Goal: Navigation & Orientation: Find specific page/section

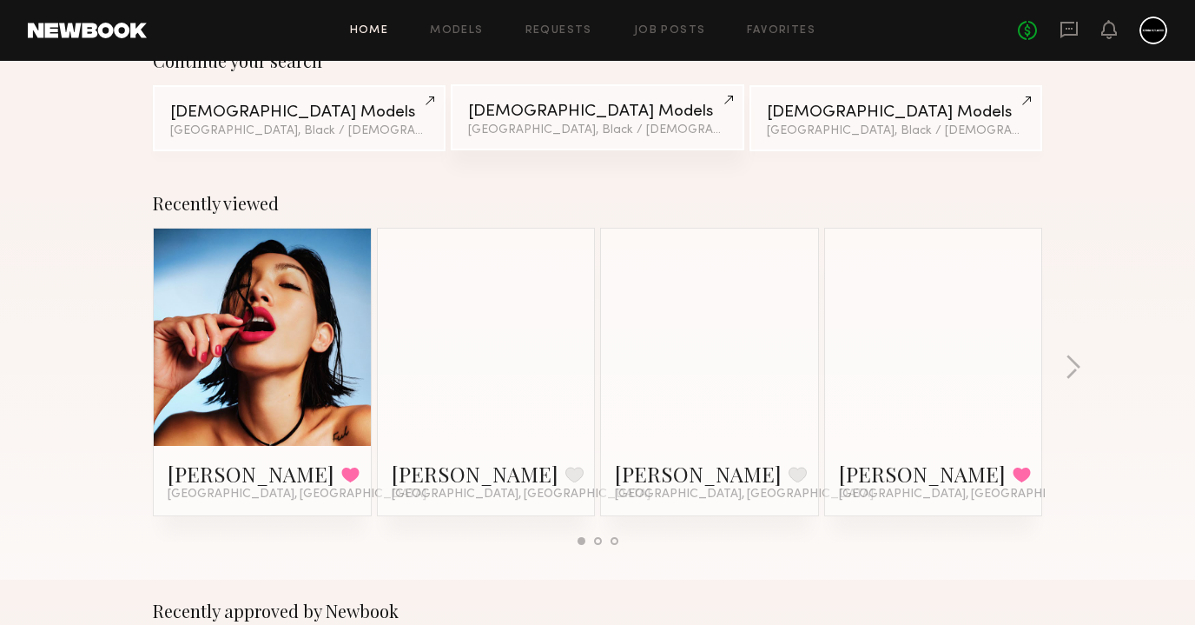
scroll to position [167, 0]
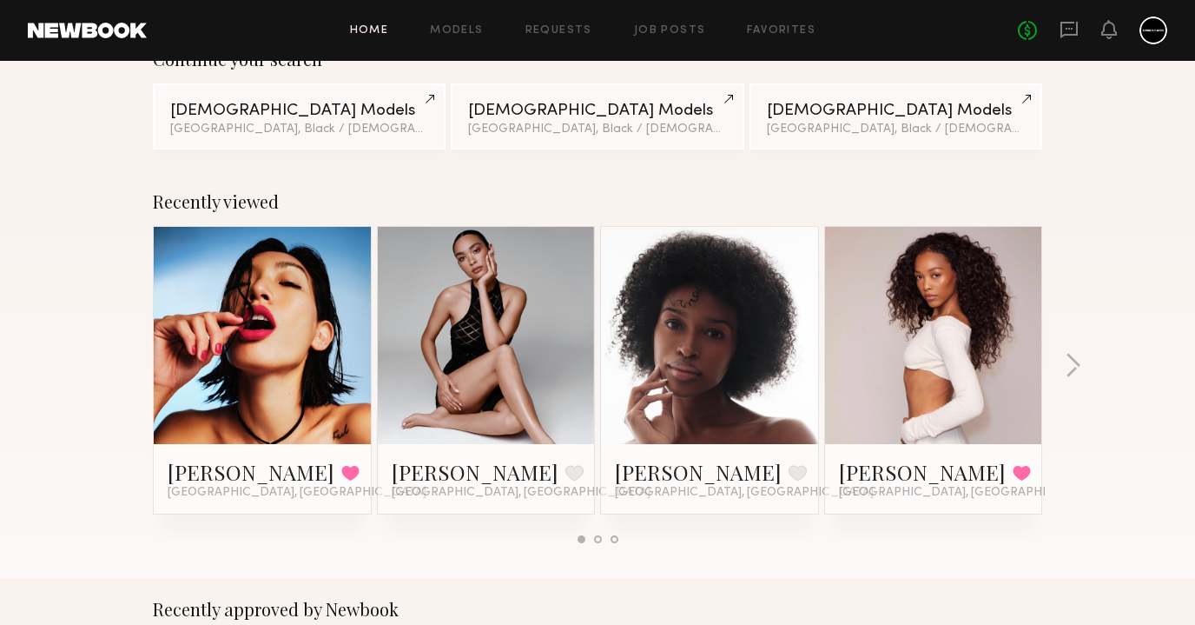
click at [554, 284] on div at bounding box center [486, 335] width 217 height 217
click at [459, 328] on link at bounding box center [487, 335] width 106 height 217
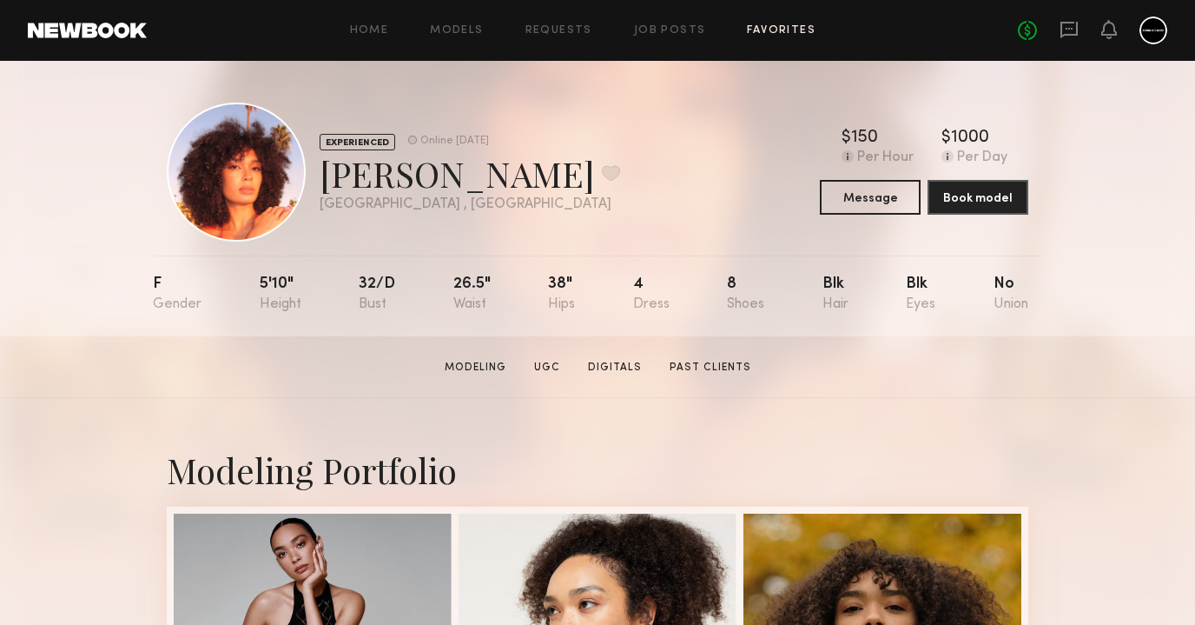
click at [783, 34] on link "Favorites" at bounding box center [781, 30] width 69 height 11
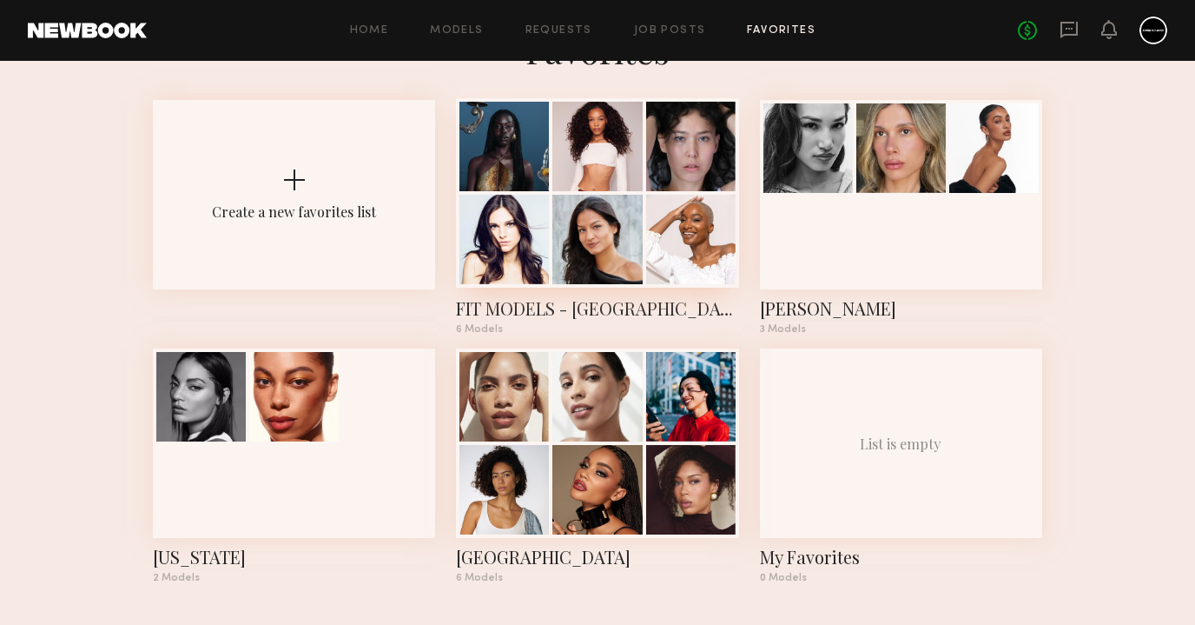
scroll to position [67, 0]
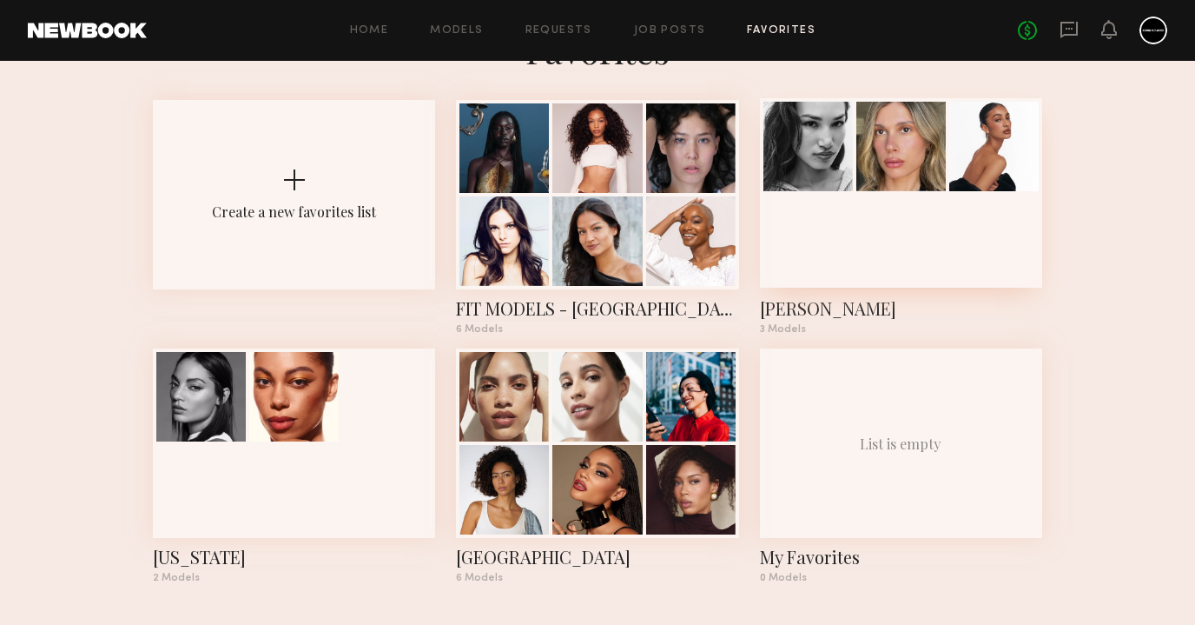
click at [860, 256] on div at bounding box center [901, 192] width 282 height 189
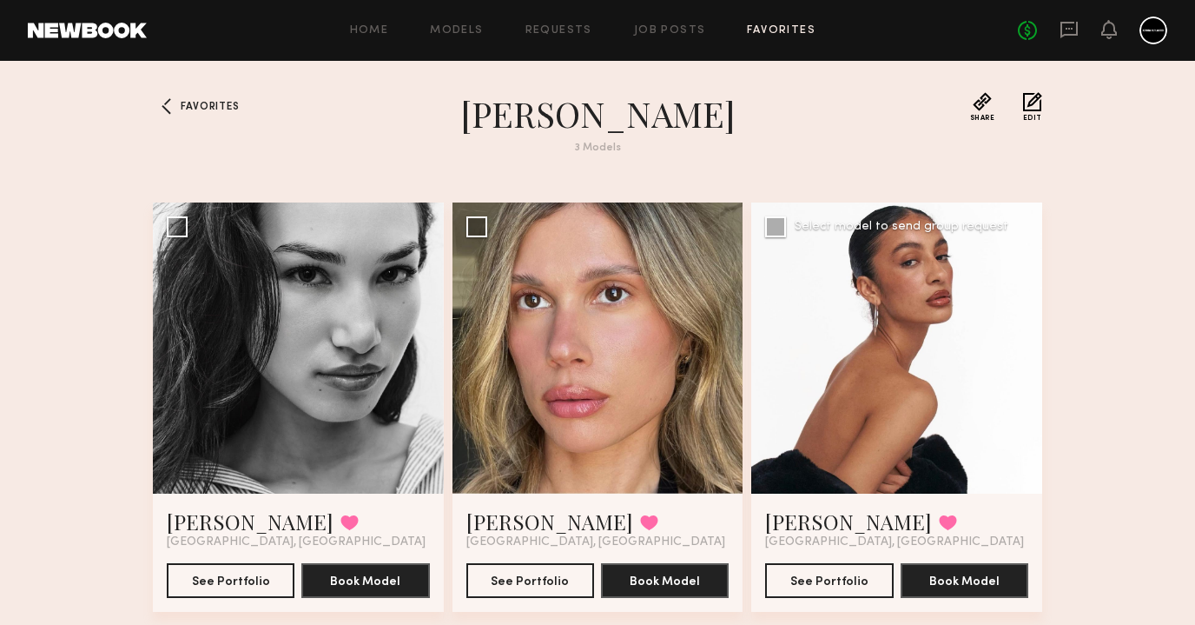
click at [1021, 340] on div at bounding box center [897, 347] width 291 height 291
click at [813, 576] on button "See Portfolio" at bounding box center [829, 579] width 128 height 35
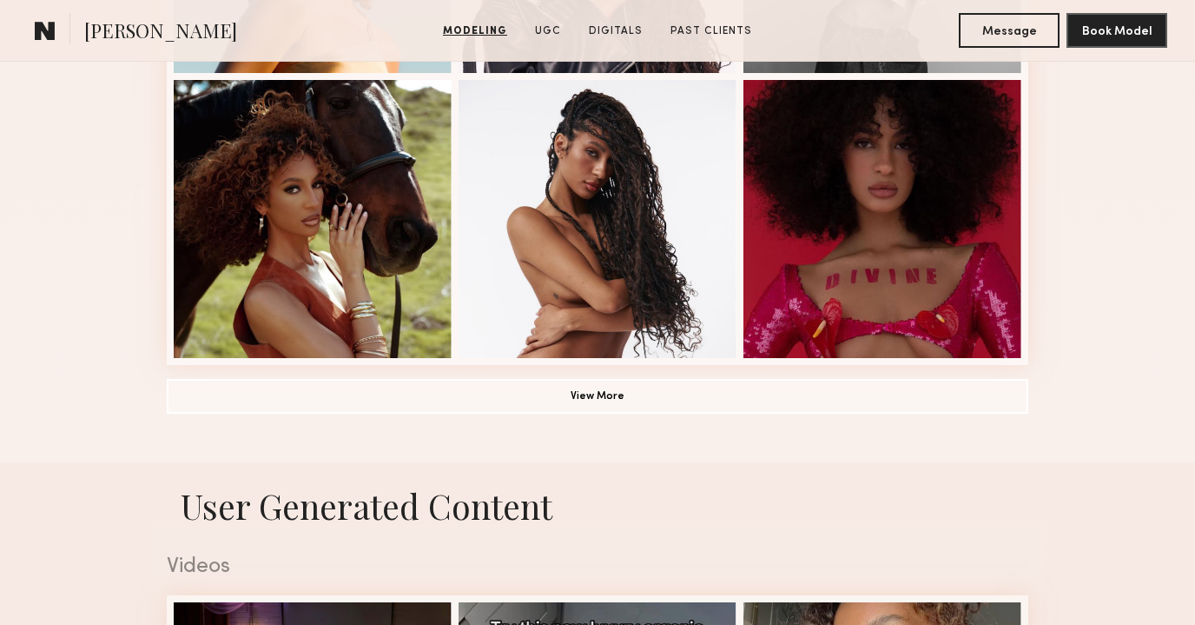
scroll to position [1287, 0]
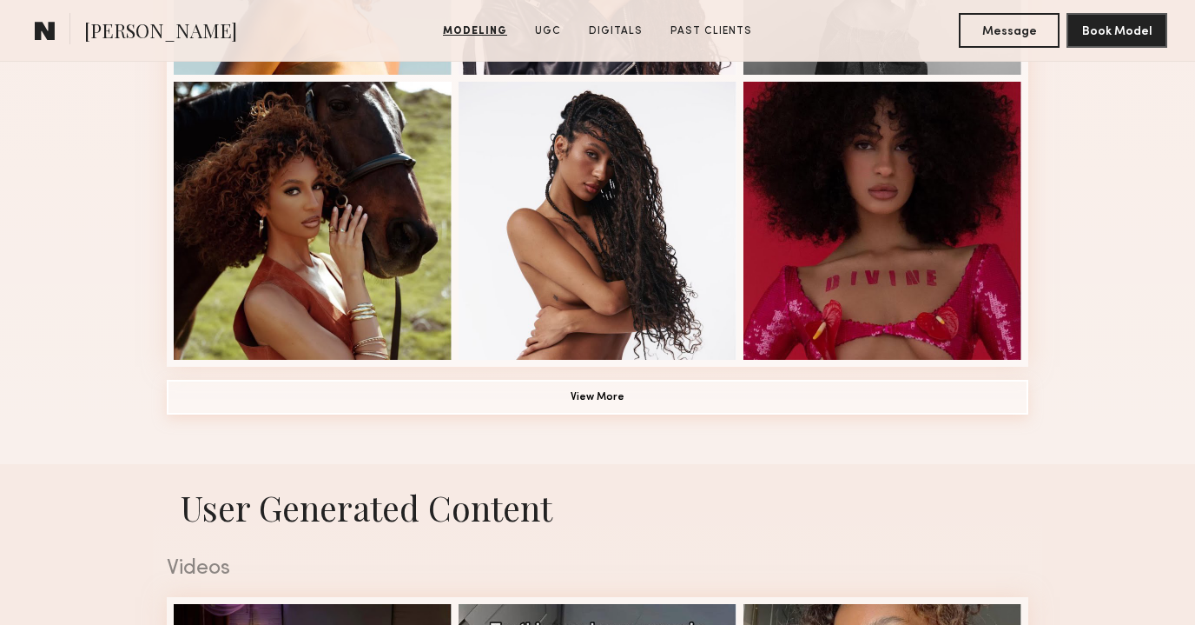
click at [555, 413] on button "View More" at bounding box center [598, 397] width 862 height 35
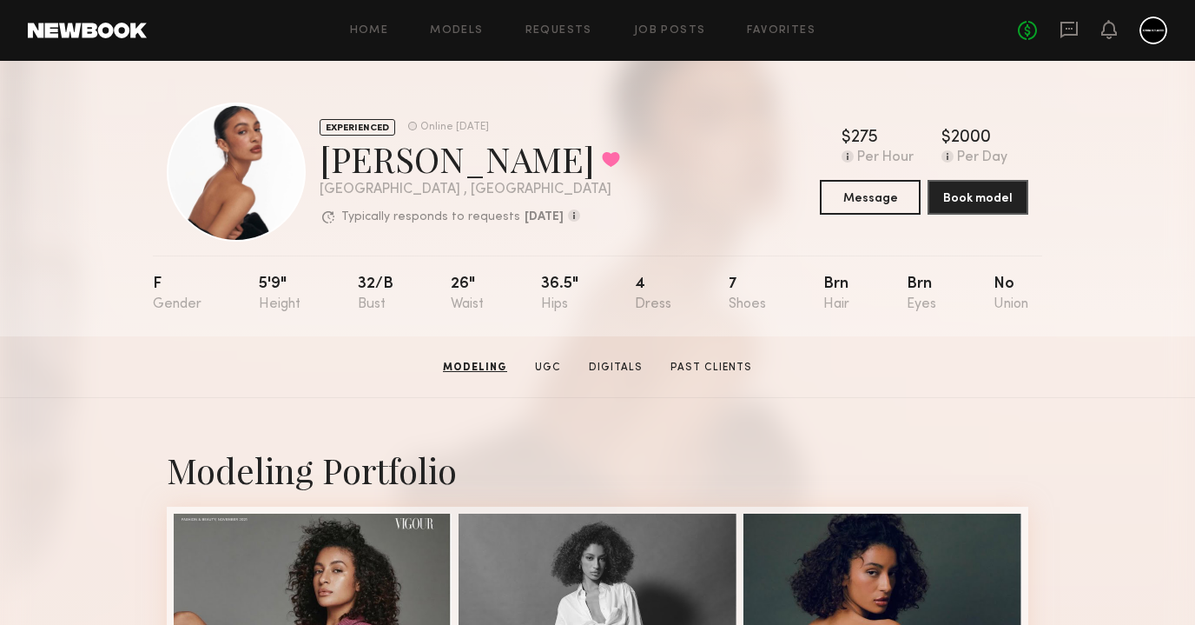
scroll to position [0, 0]
click at [767, 30] on link "Favorites" at bounding box center [781, 30] width 69 height 11
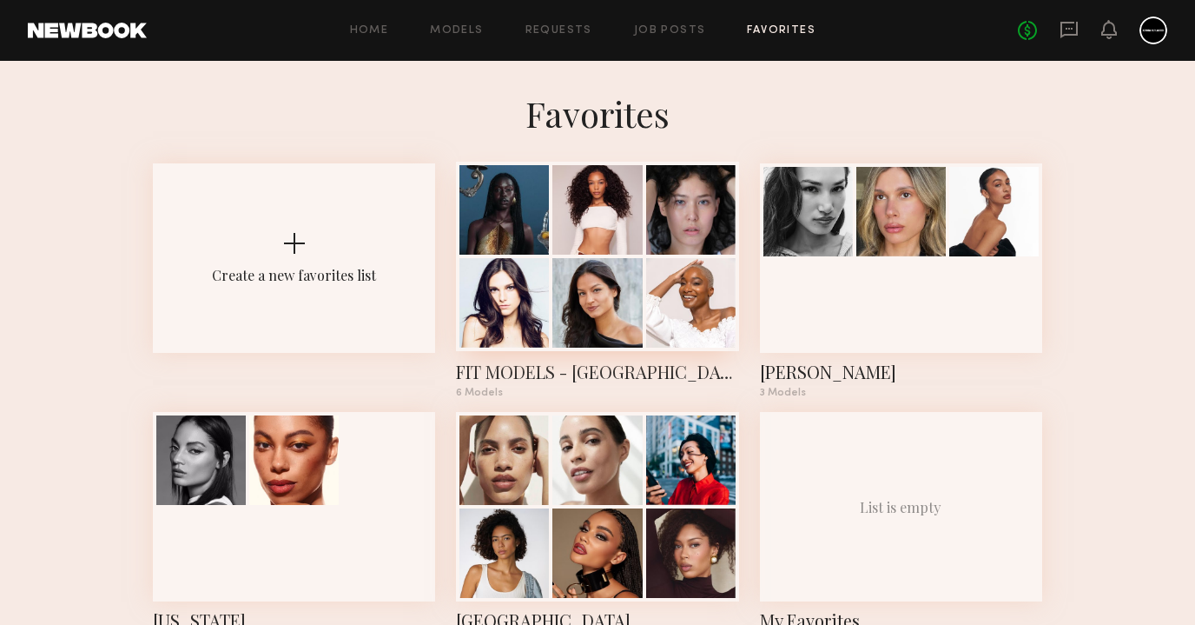
click at [651, 219] on div at bounding box center [690, 209] width 89 height 89
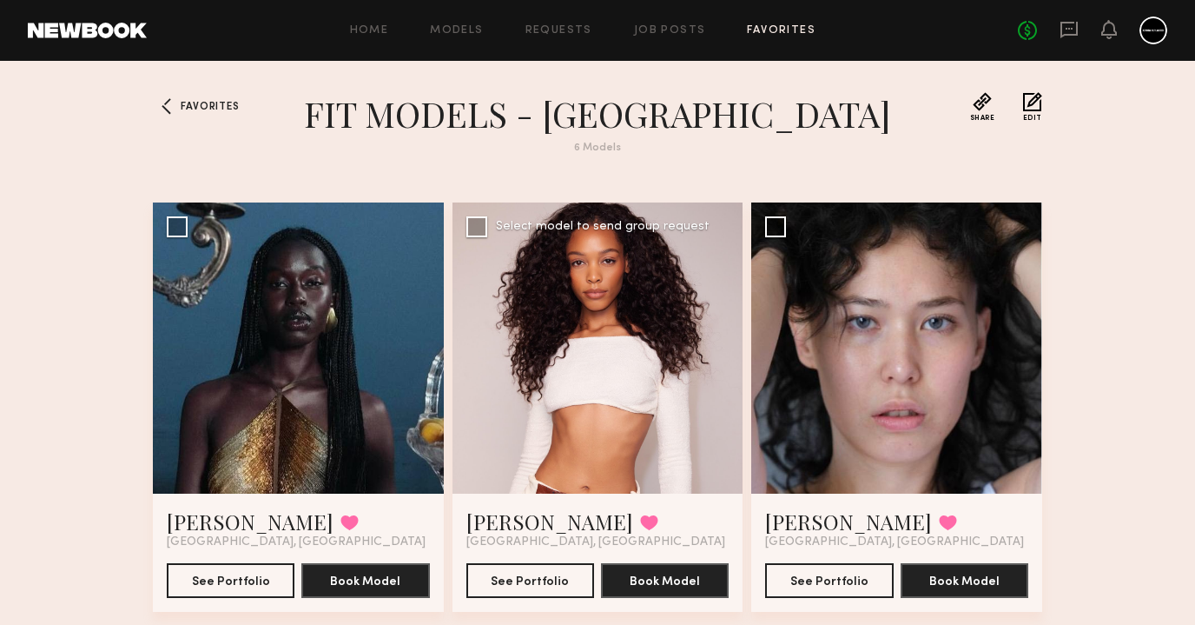
click at [715, 332] on div at bounding box center [598, 347] width 291 height 291
click at [547, 577] on button "See Portfolio" at bounding box center [531, 579] width 128 height 35
click at [640, 517] on button at bounding box center [649, 522] width 18 height 16
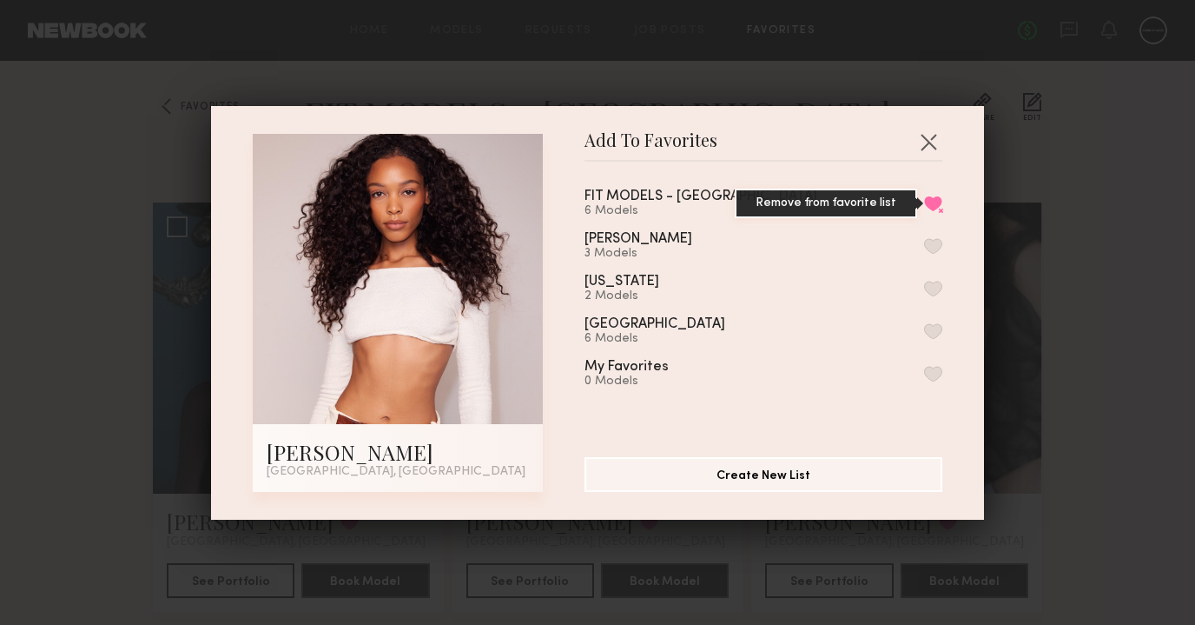
click at [936, 196] on button "Remove from favorite list" at bounding box center [933, 203] width 18 height 16
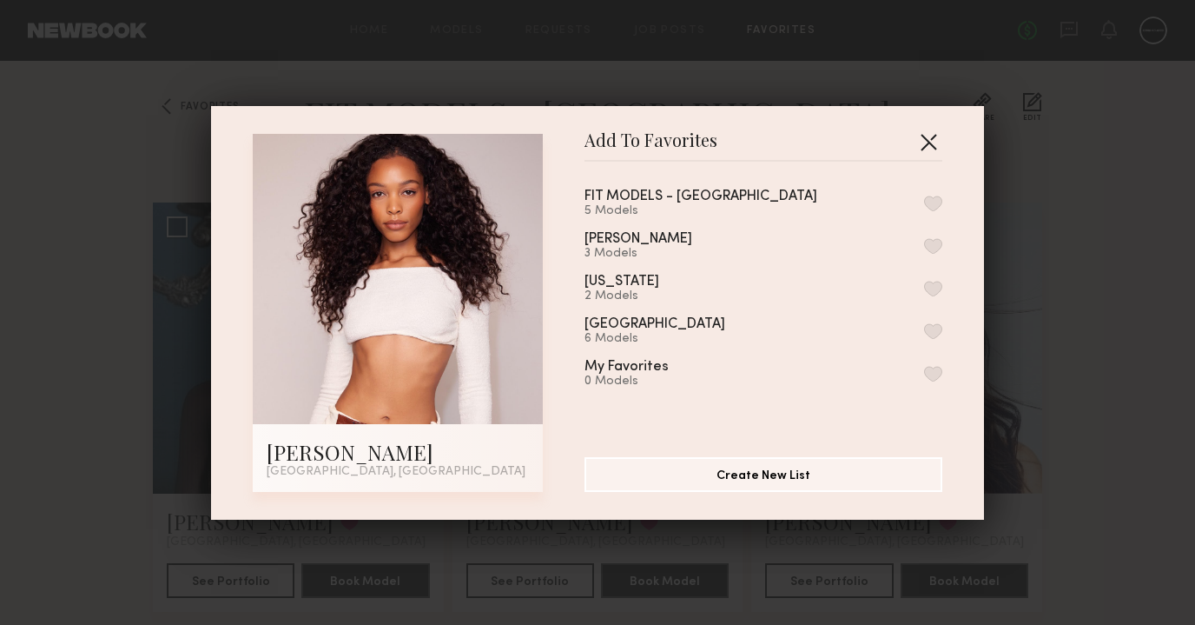
click at [929, 142] on button "button" at bounding box center [929, 142] width 28 height 28
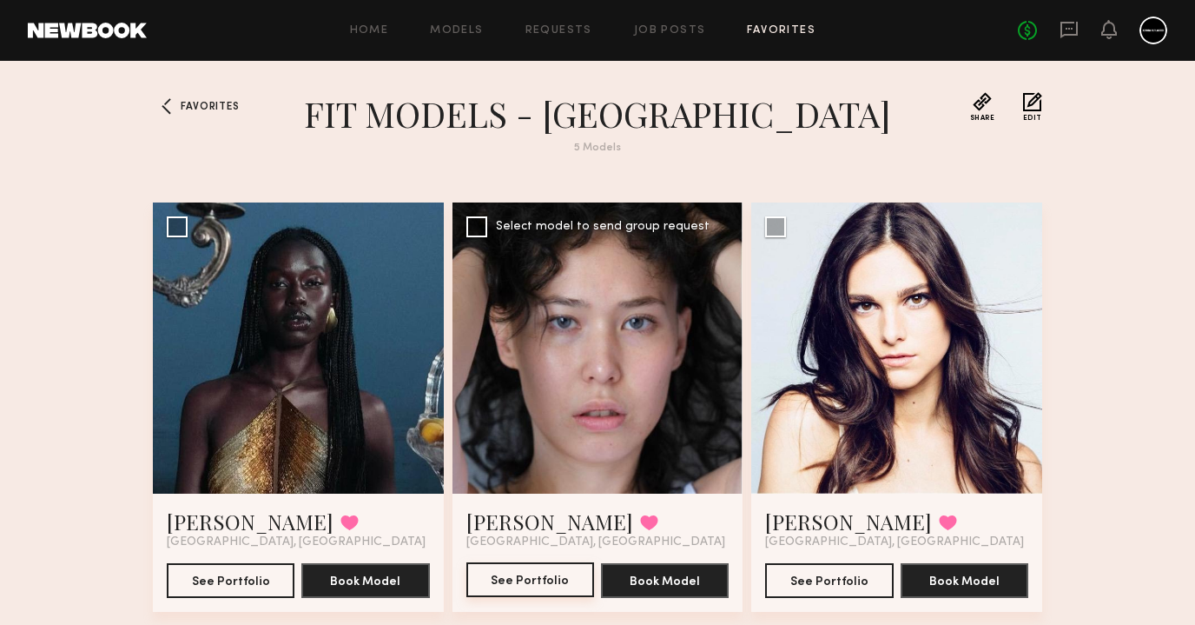
click at [540, 575] on button "See Portfolio" at bounding box center [531, 579] width 128 height 35
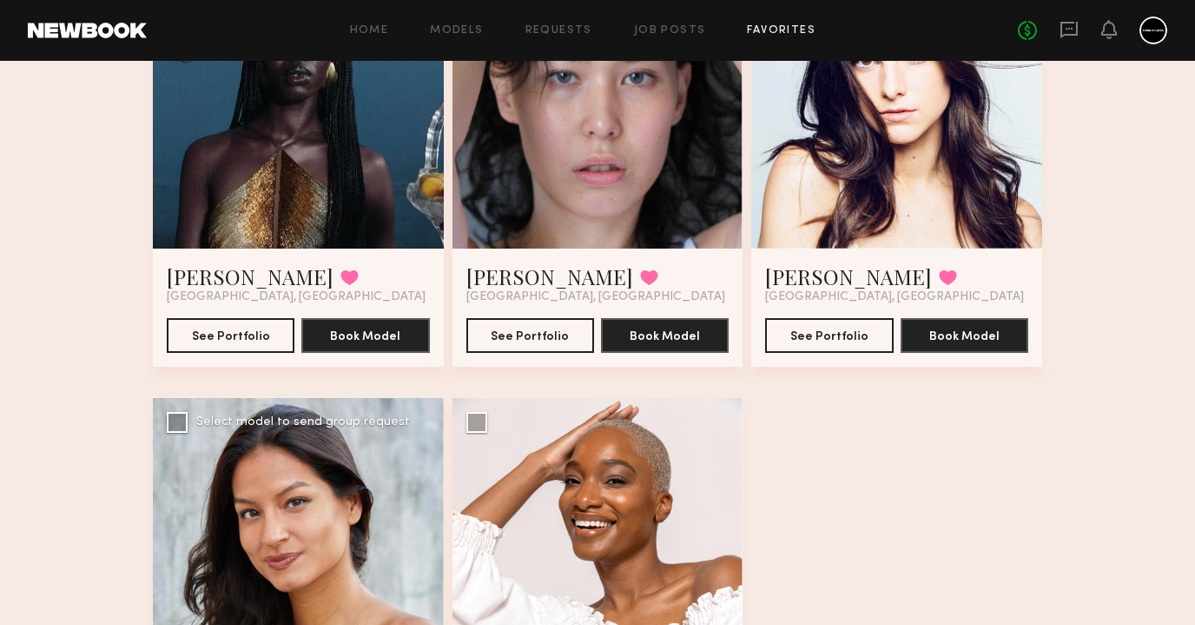
scroll to position [108, 0]
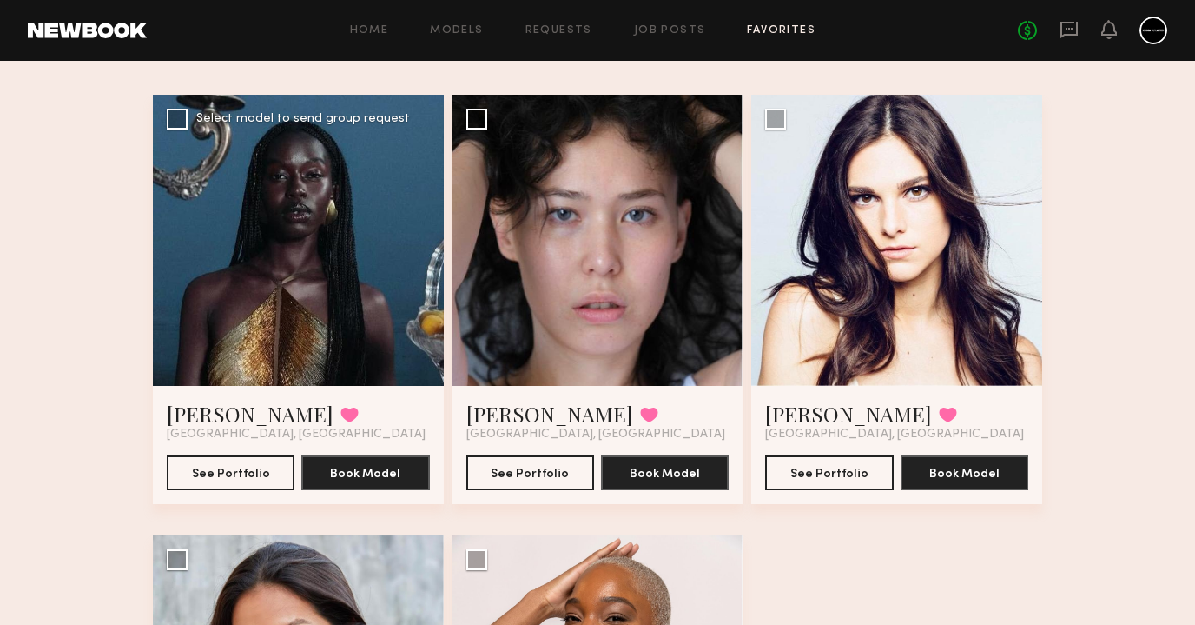
click at [386, 262] on div at bounding box center [298, 240] width 291 height 291
click at [224, 478] on button "See Portfolio" at bounding box center [231, 471] width 128 height 35
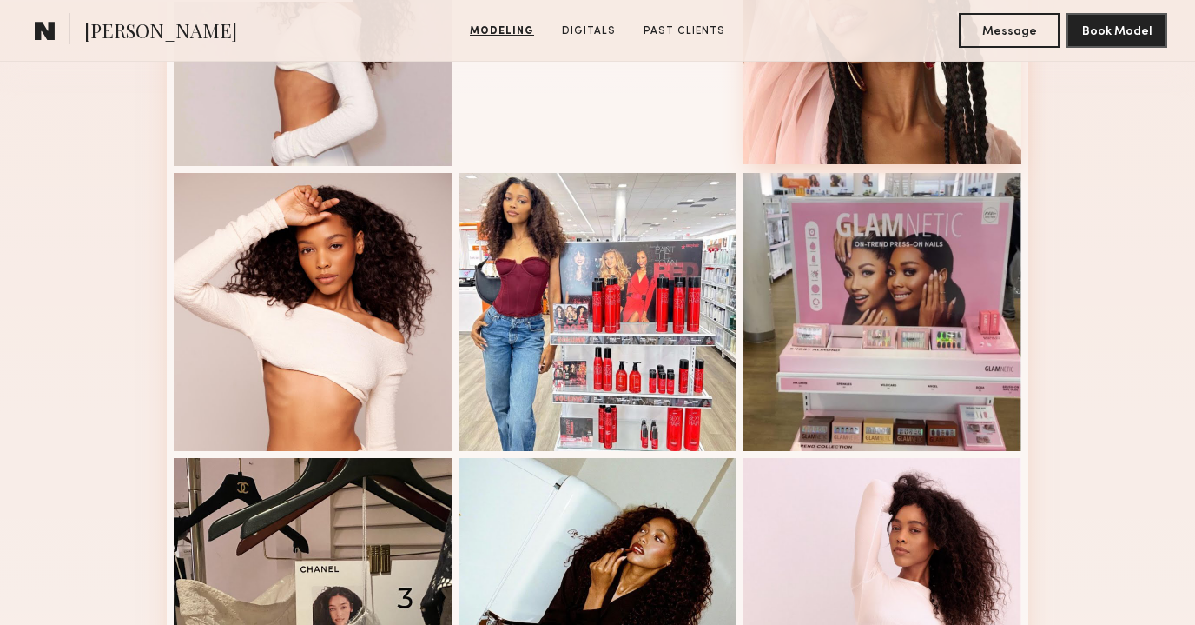
scroll to position [724, 0]
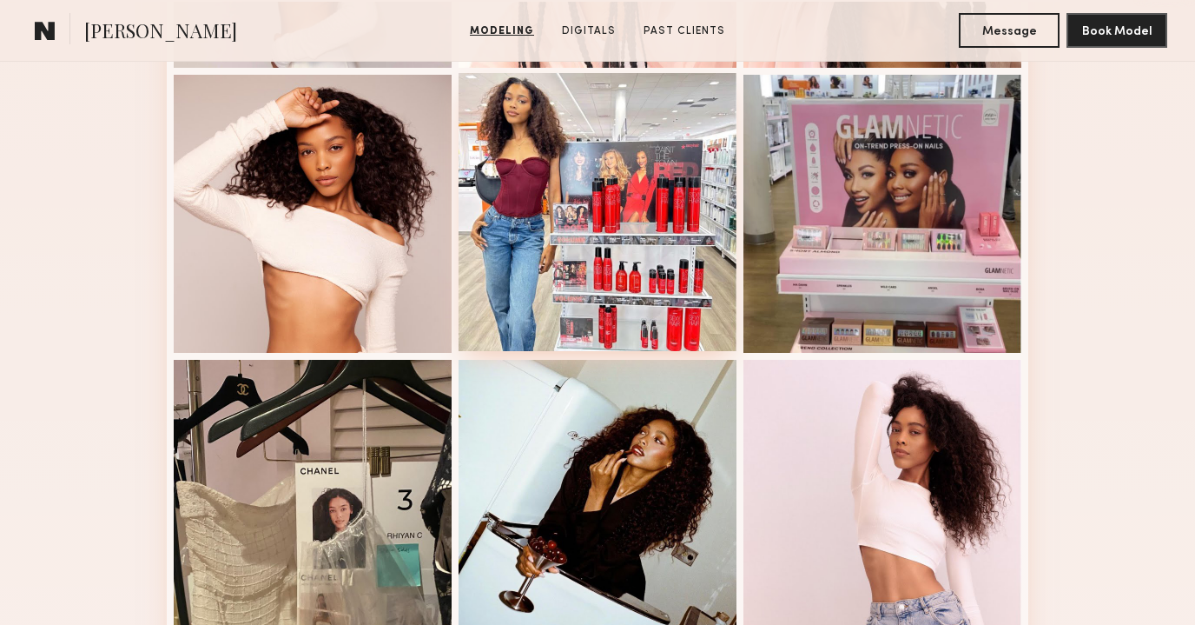
click at [580, 228] on div at bounding box center [598, 212] width 278 height 278
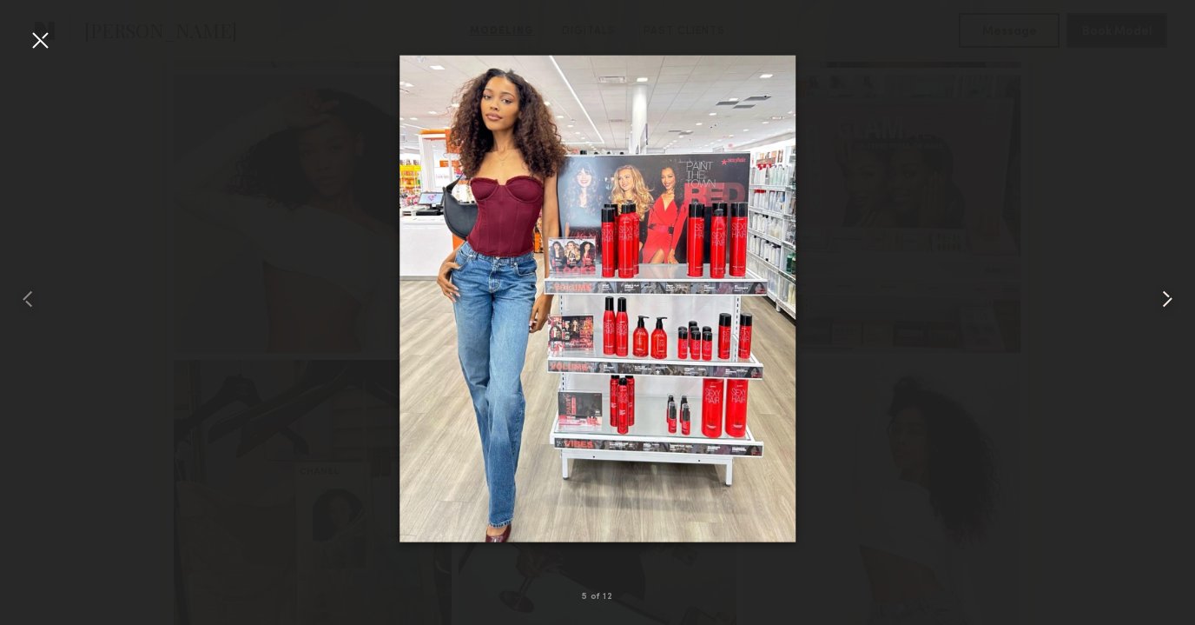
click at [1163, 298] on common-icon at bounding box center [1168, 299] width 28 height 28
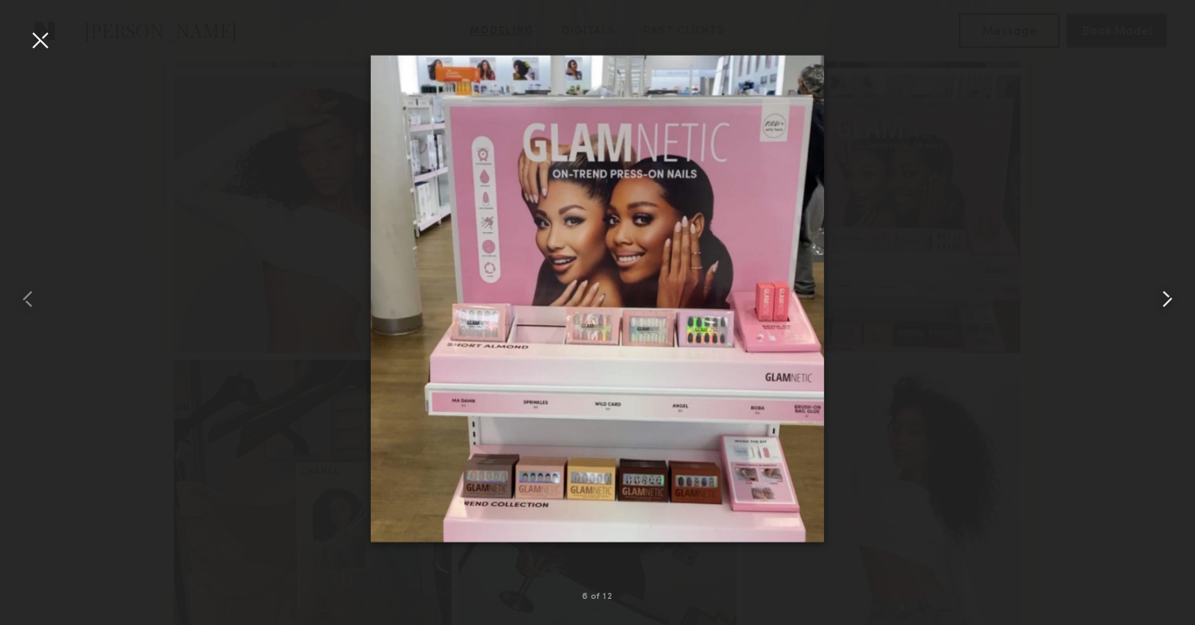
click at [1163, 297] on common-icon at bounding box center [1168, 299] width 28 height 28
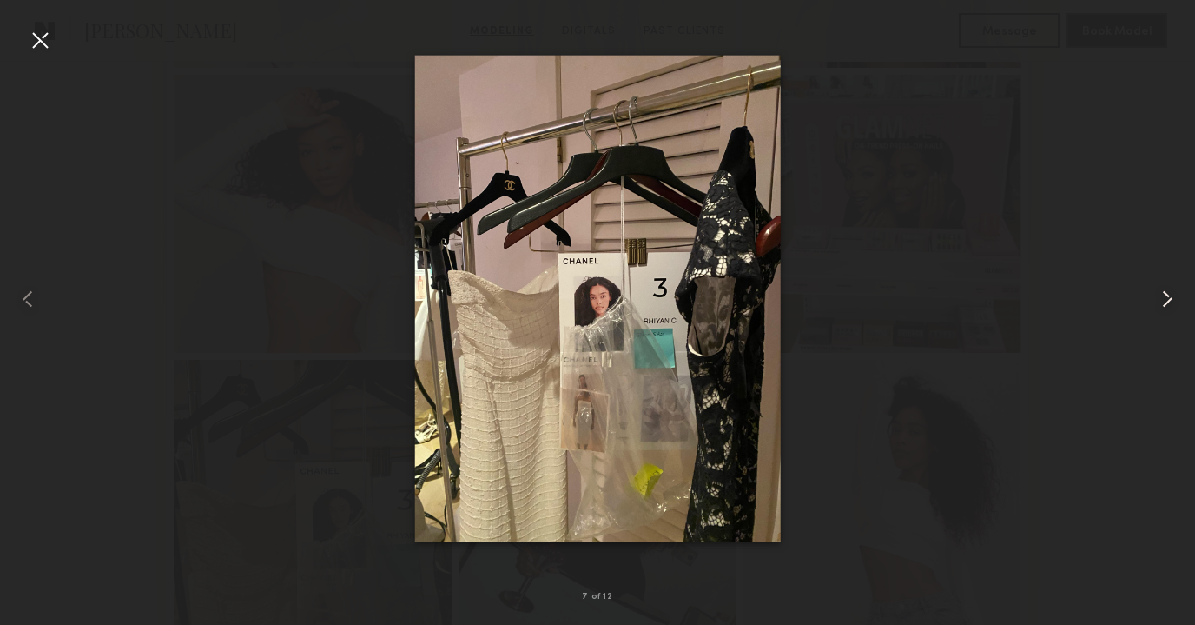
click at [1163, 297] on common-icon at bounding box center [1168, 299] width 28 height 28
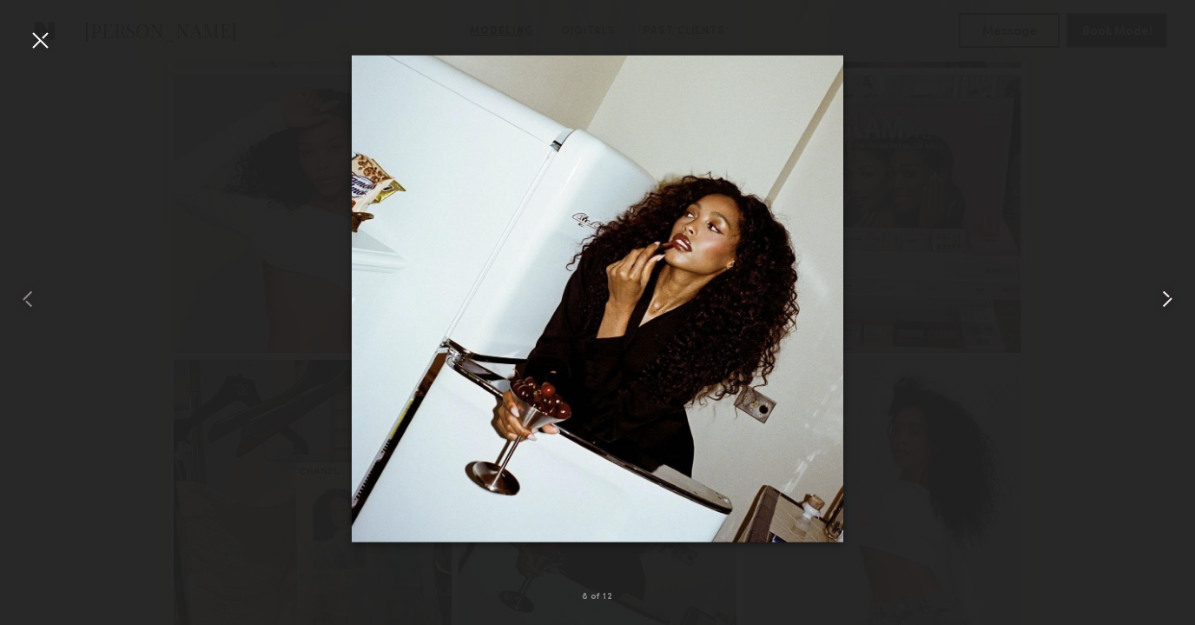
click at [1163, 297] on common-icon at bounding box center [1168, 299] width 28 height 28
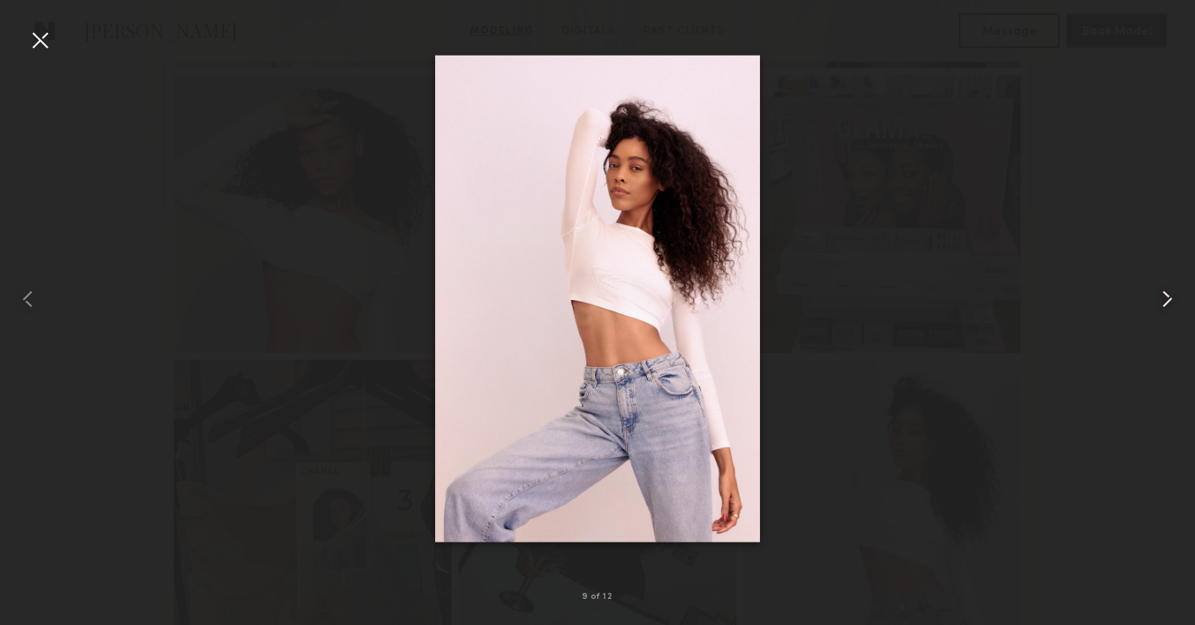
click at [1163, 297] on common-icon at bounding box center [1168, 299] width 28 height 28
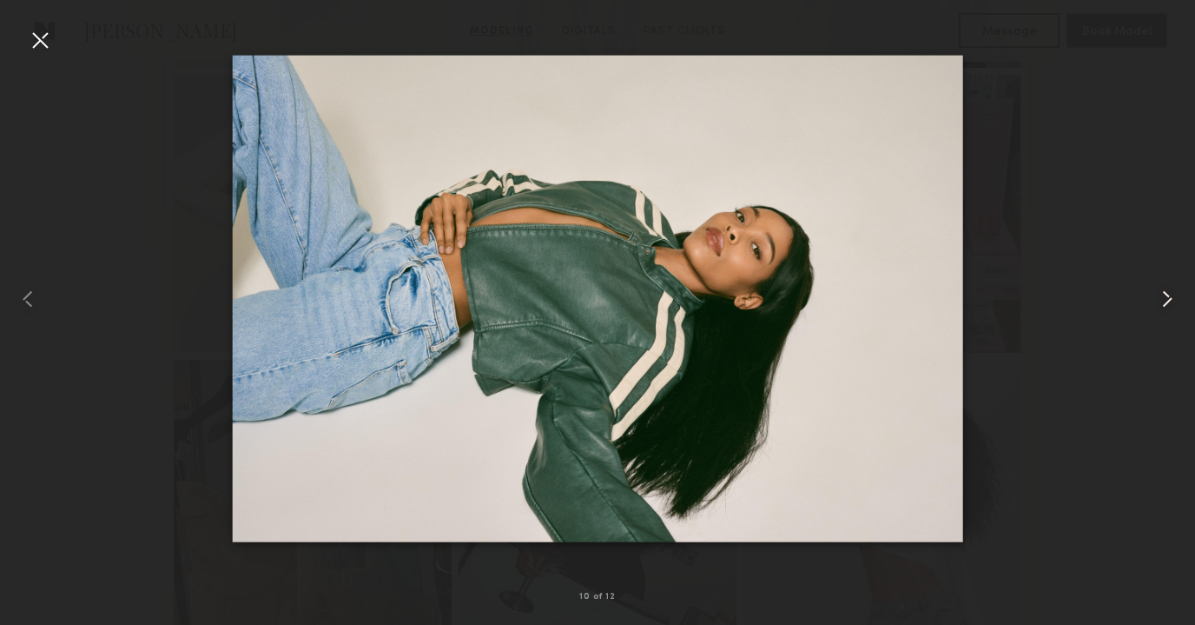
click at [1163, 297] on common-icon at bounding box center [1168, 299] width 28 height 28
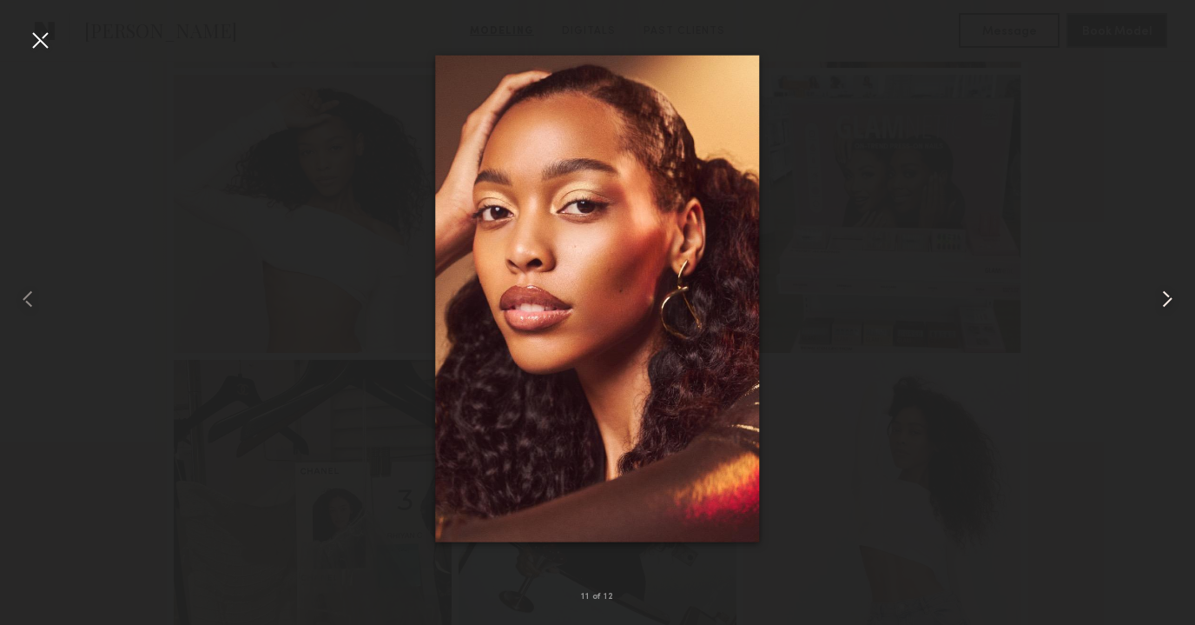
click at [1163, 297] on common-icon at bounding box center [1168, 299] width 28 height 28
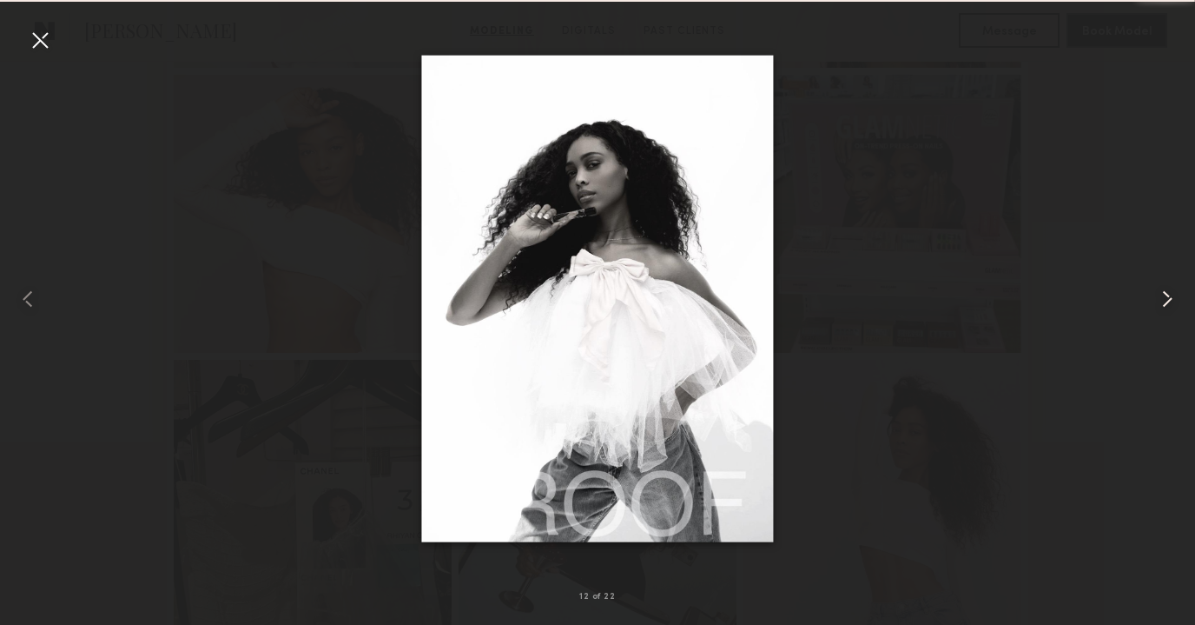
click at [1163, 297] on common-icon at bounding box center [1168, 299] width 28 height 28
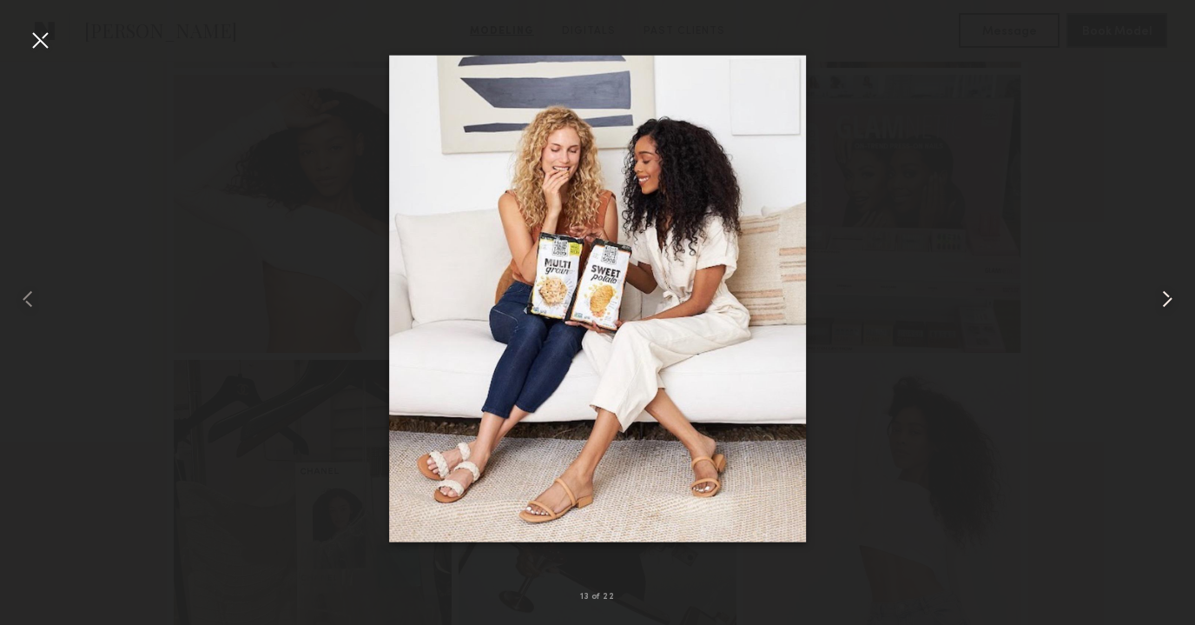
click at [1163, 298] on common-icon at bounding box center [1168, 299] width 28 height 28
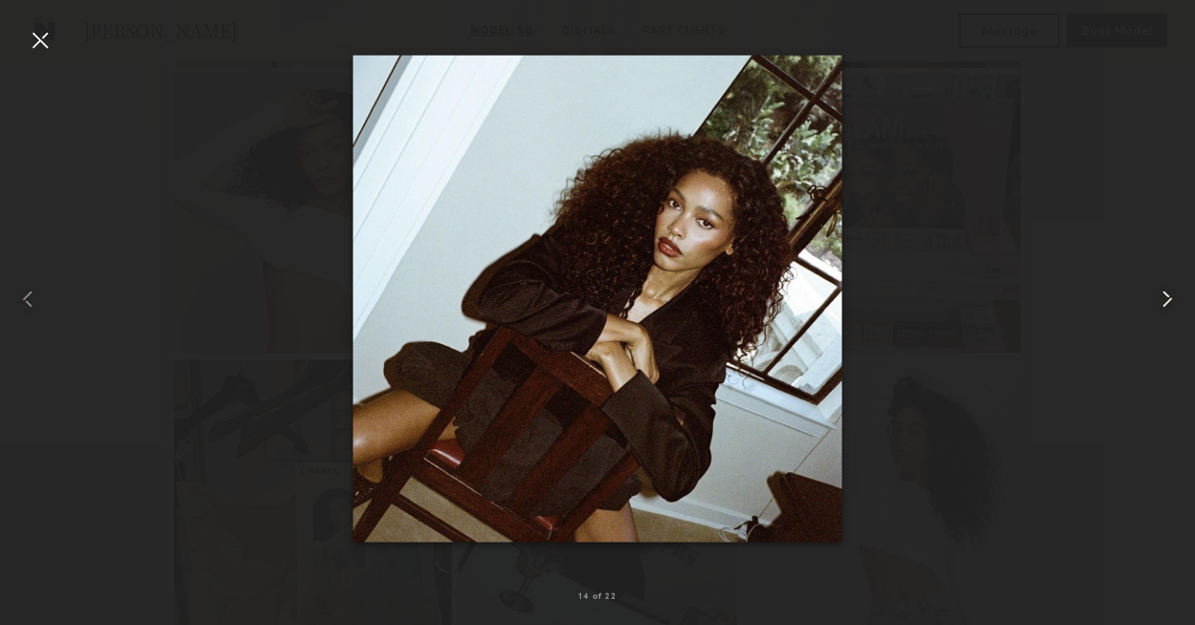
click at [1163, 298] on common-icon at bounding box center [1168, 299] width 28 height 28
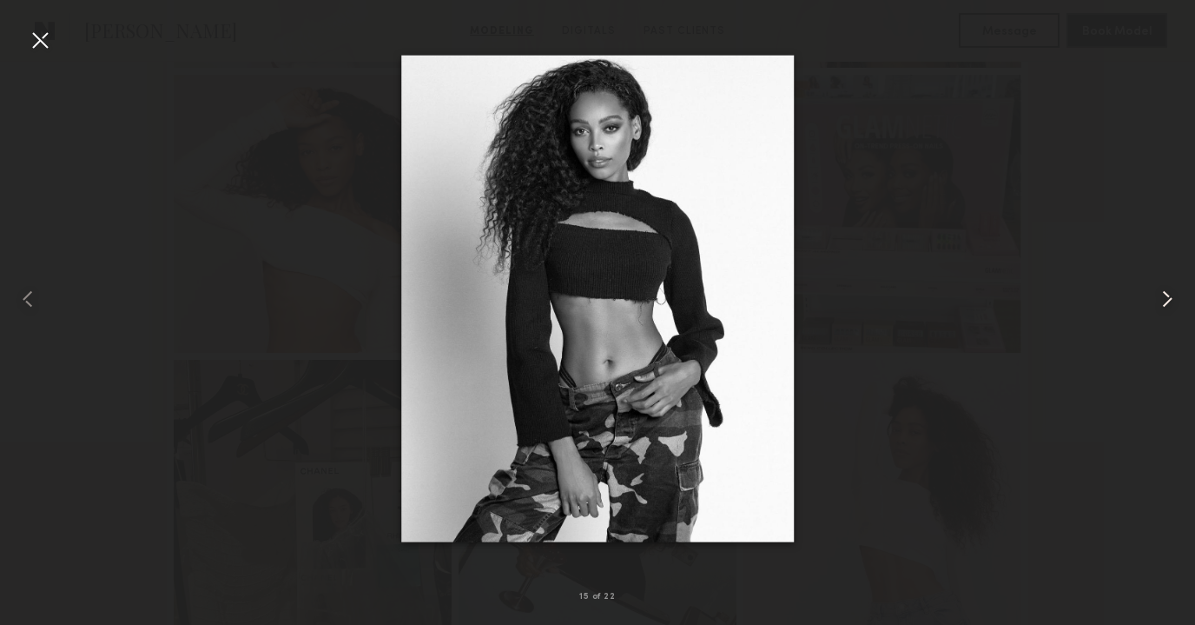
click at [1163, 298] on common-icon at bounding box center [1168, 299] width 28 height 28
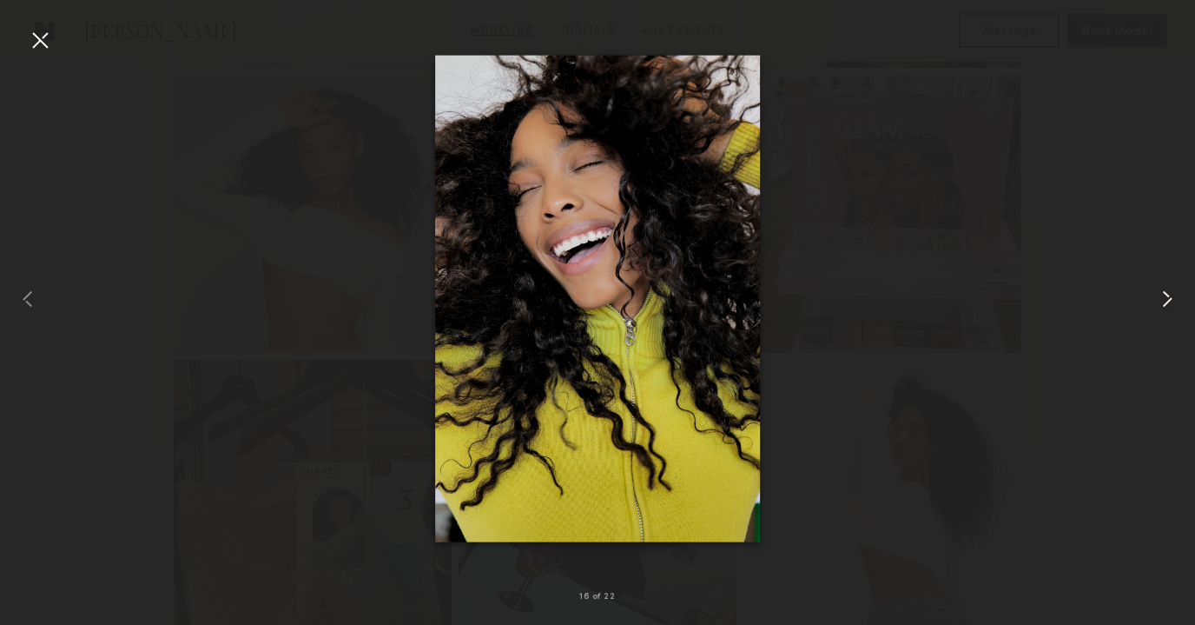
click at [1163, 298] on common-icon at bounding box center [1168, 299] width 28 height 28
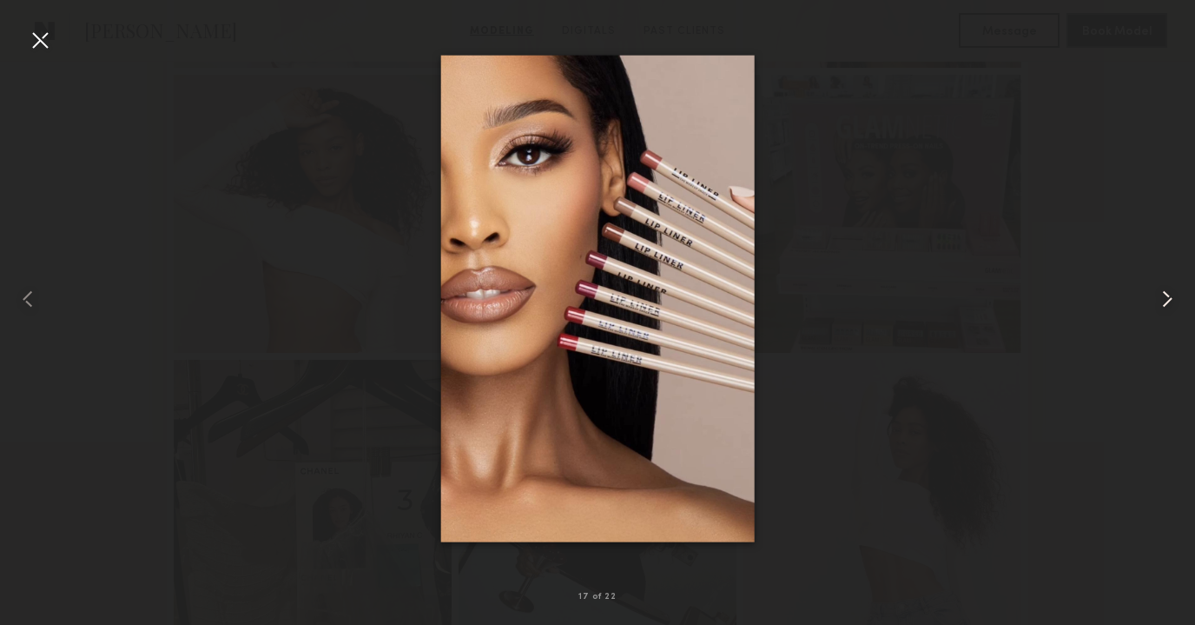
click at [1163, 299] on common-icon at bounding box center [1168, 299] width 28 height 28
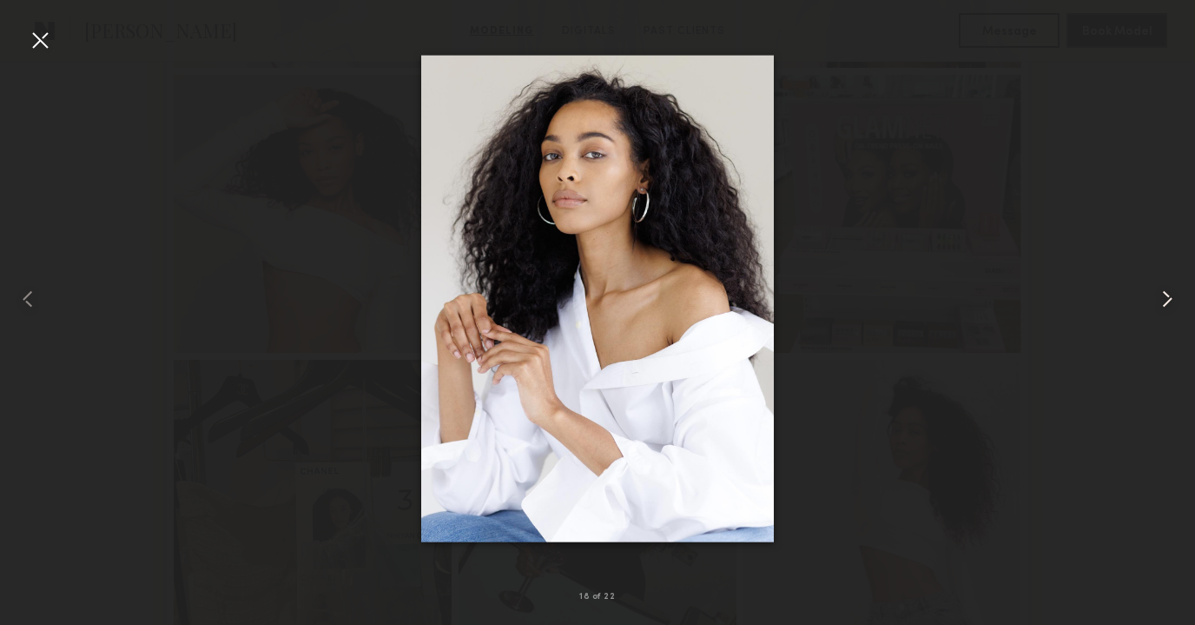
click at [1163, 299] on common-icon at bounding box center [1168, 299] width 28 height 28
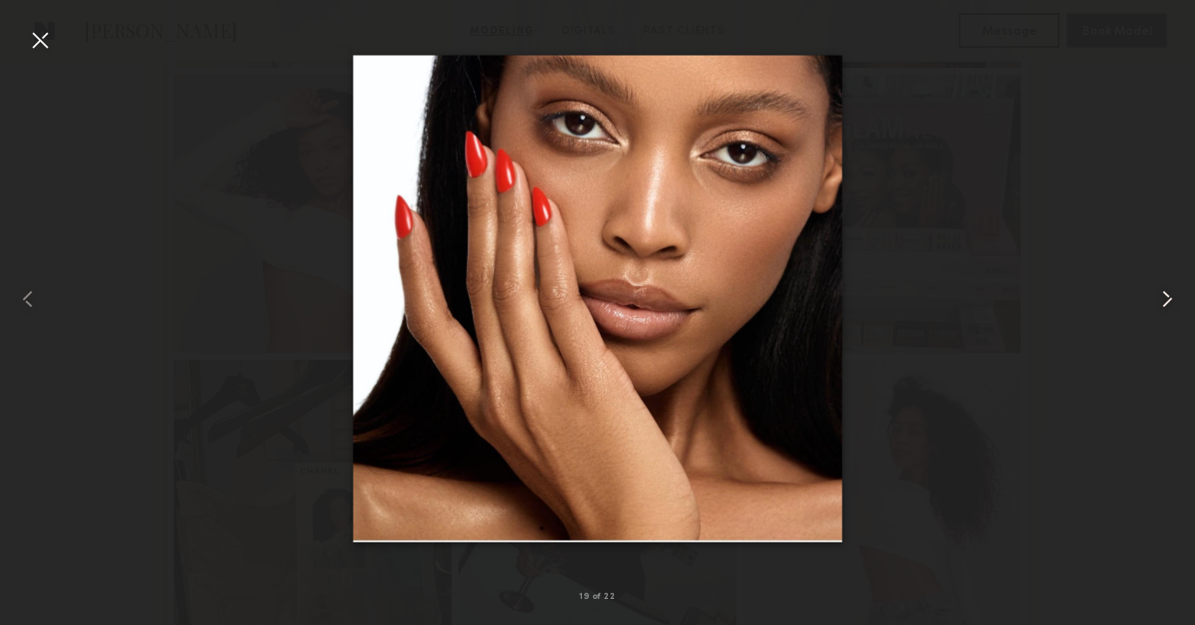
click at [1163, 299] on common-icon at bounding box center [1168, 299] width 28 height 28
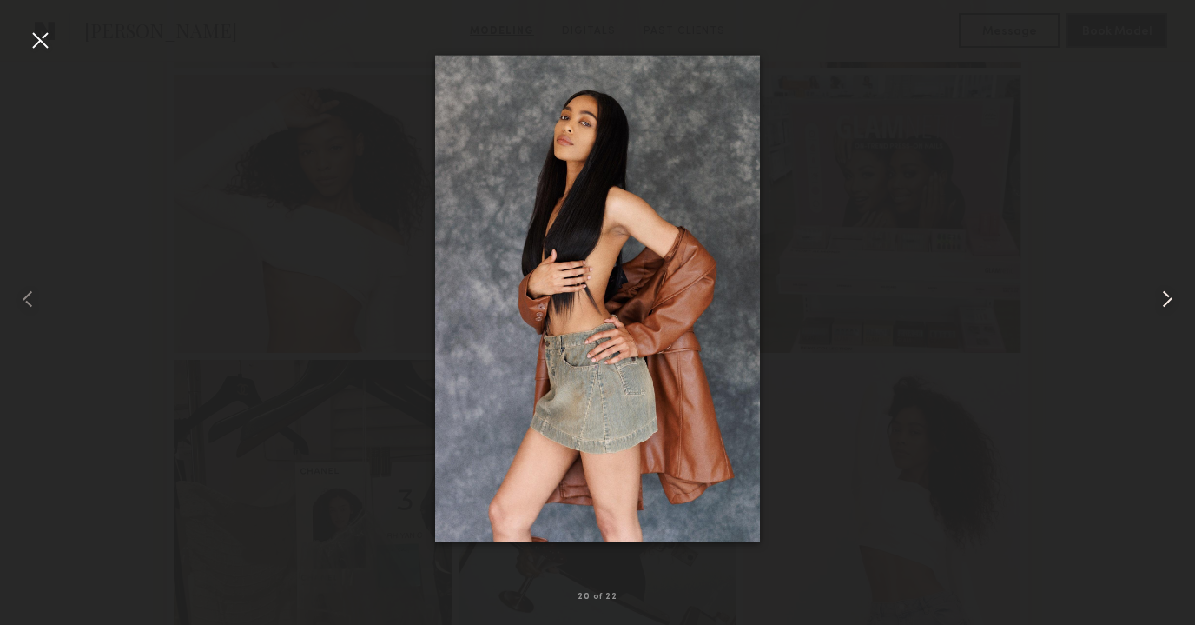
click at [1163, 299] on common-icon at bounding box center [1168, 299] width 28 height 28
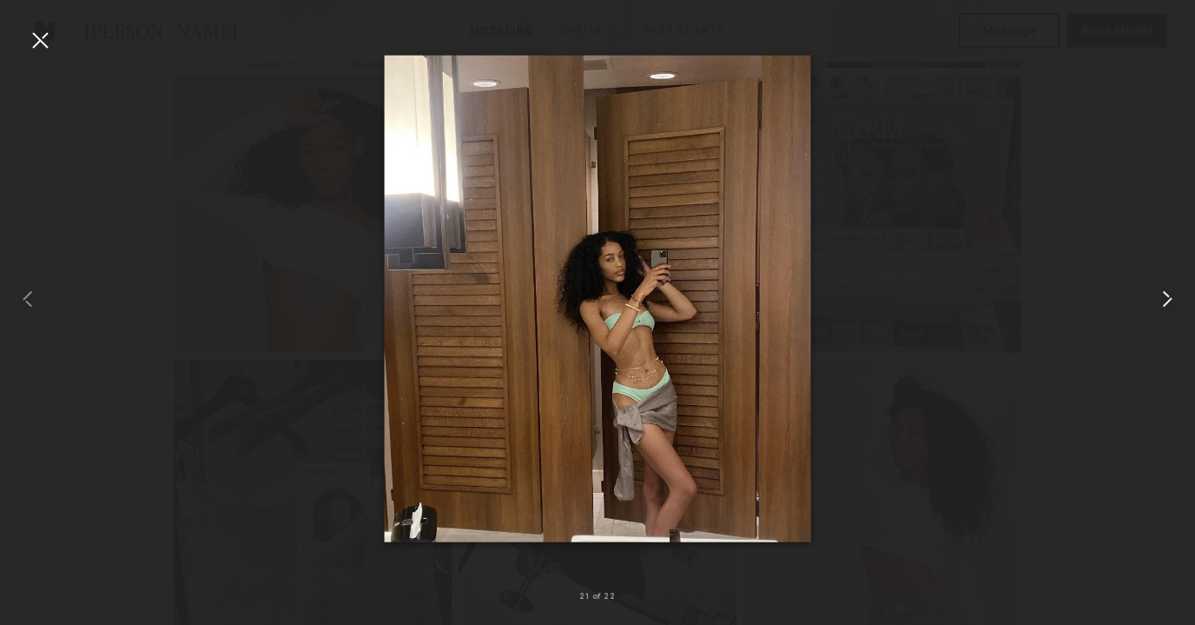
click at [1163, 299] on common-icon at bounding box center [1168, 299] width 28 height 28
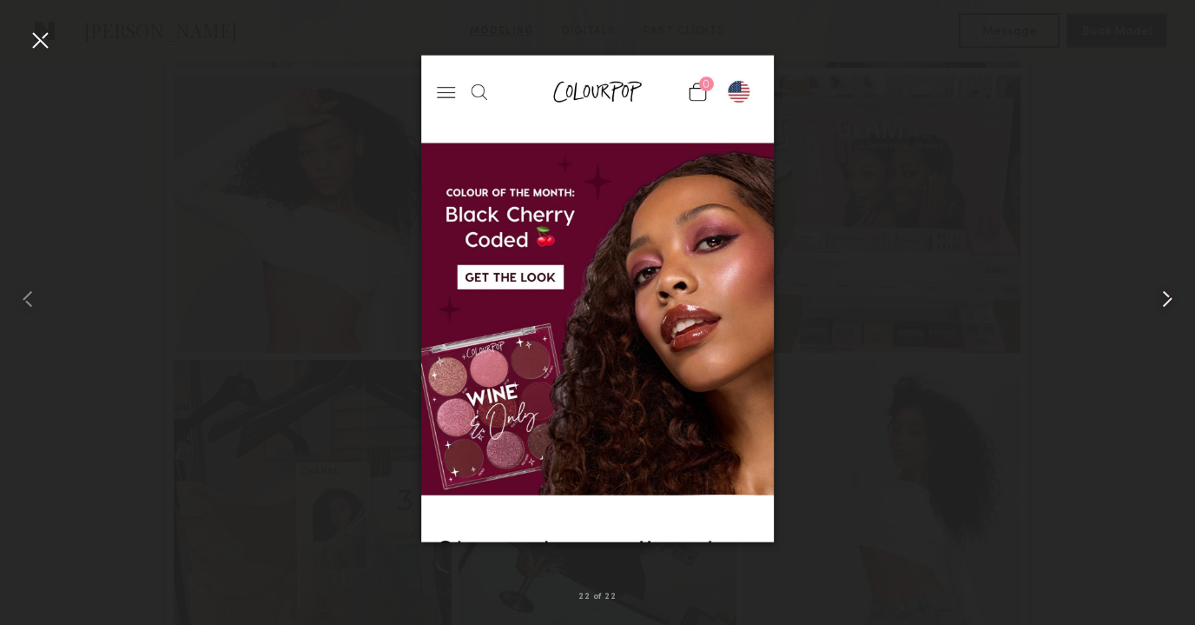
click at [1163, 299] on common-icon at bounding box center [1168, 299] width 28 height 28
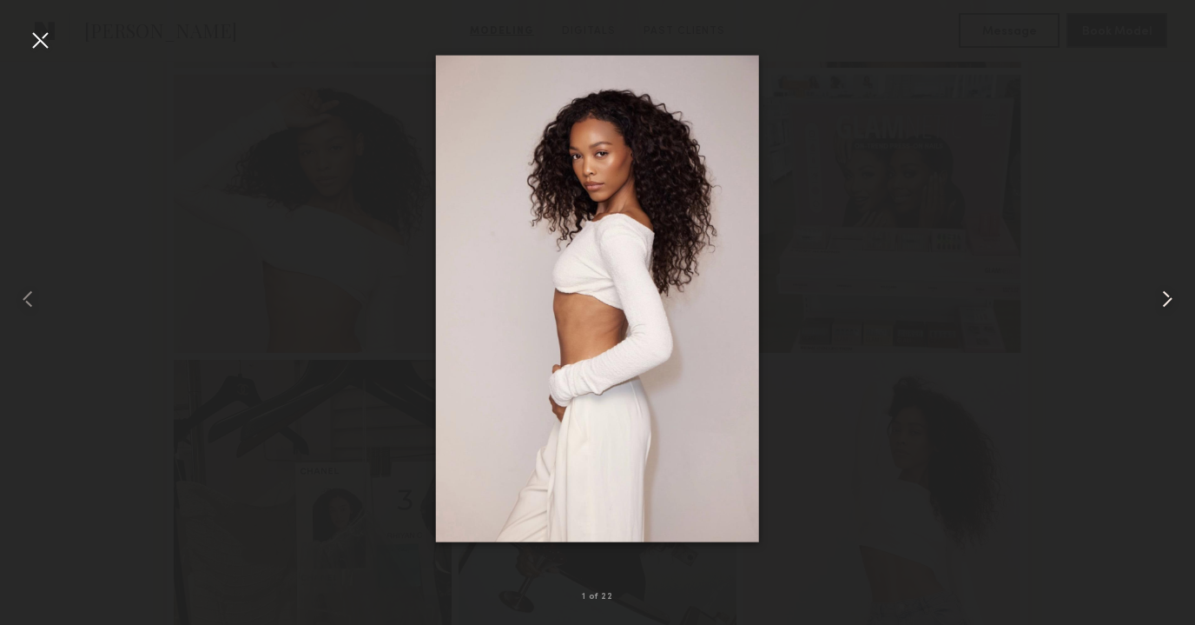
click at [1163, 299] on common-icon at bounding box center [1168, 299] width 28 height 28
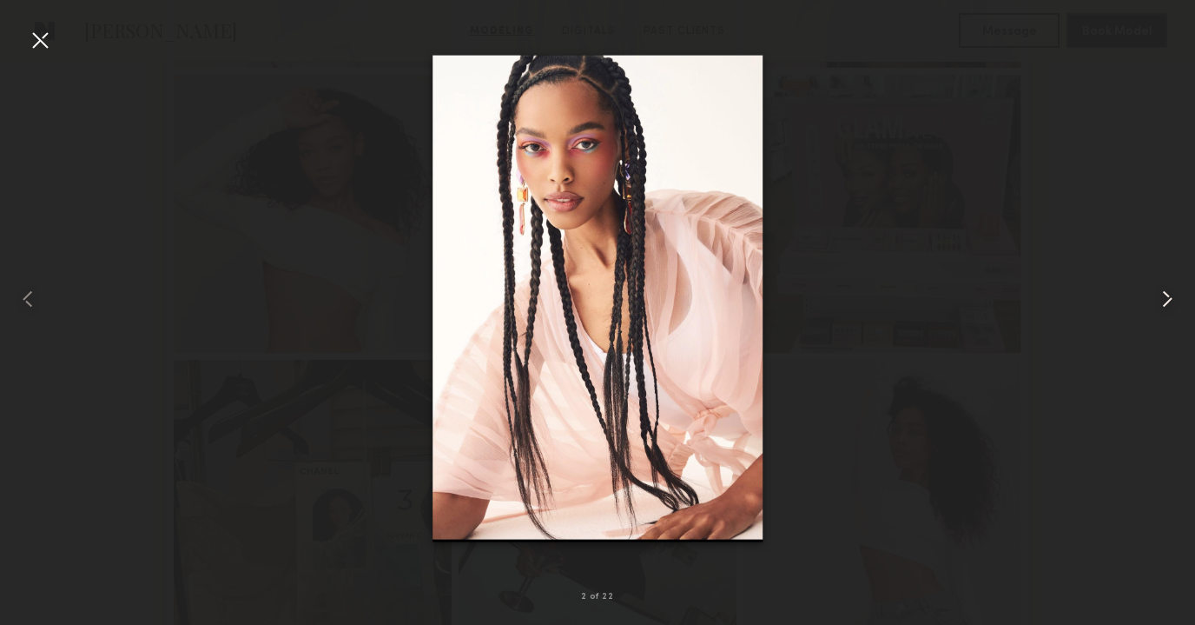
click at [1163, 299] on common-icon at bounding box center [1168, 299] width 28 height 28
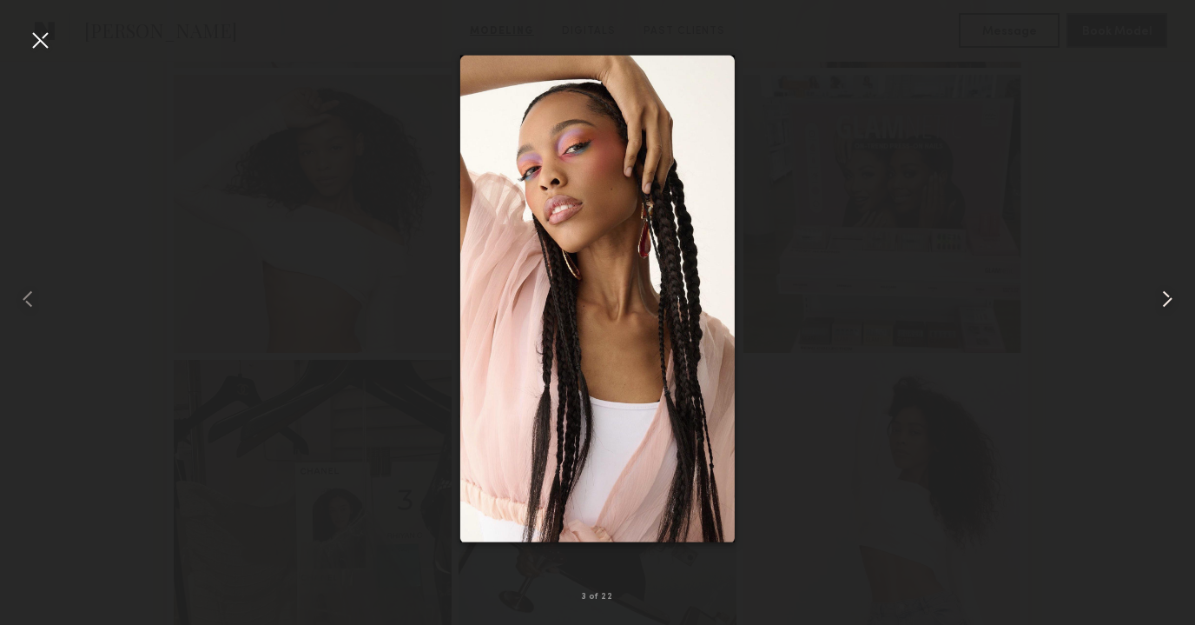
click at [1163, 299] on common-icon at bounding box center [1168, 299] width 28 height 28
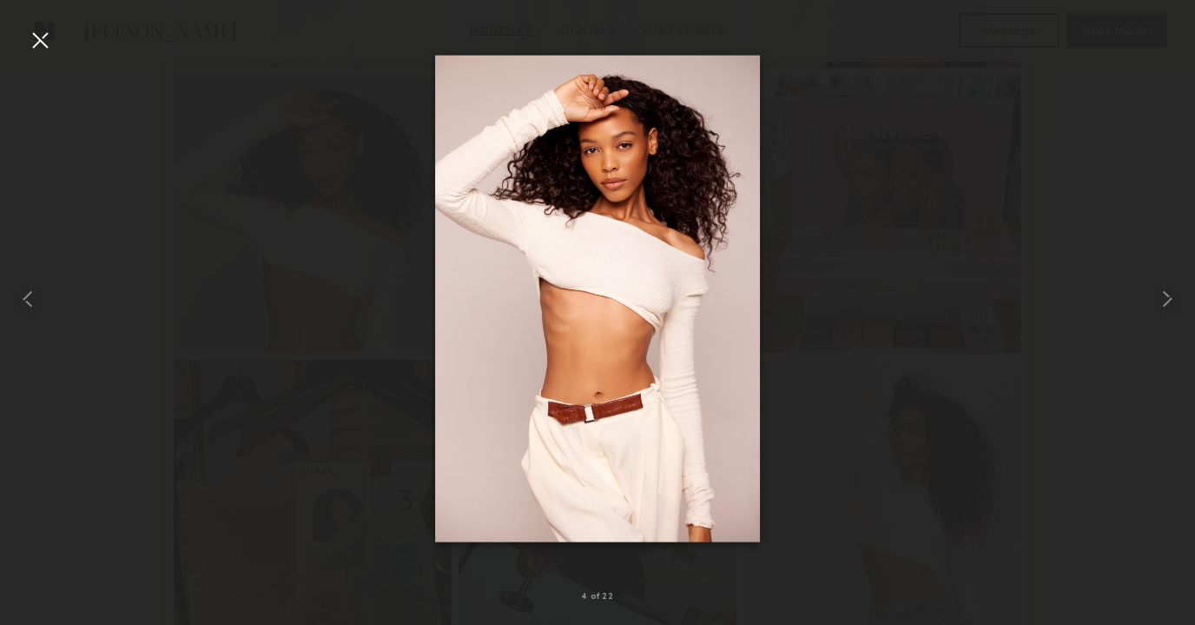
click at [1136, 254] on div at bounding box center [597, 298] width 1195 height 541
click at [42, 42] on div at bounding box center [40, 40] width 28 height 28
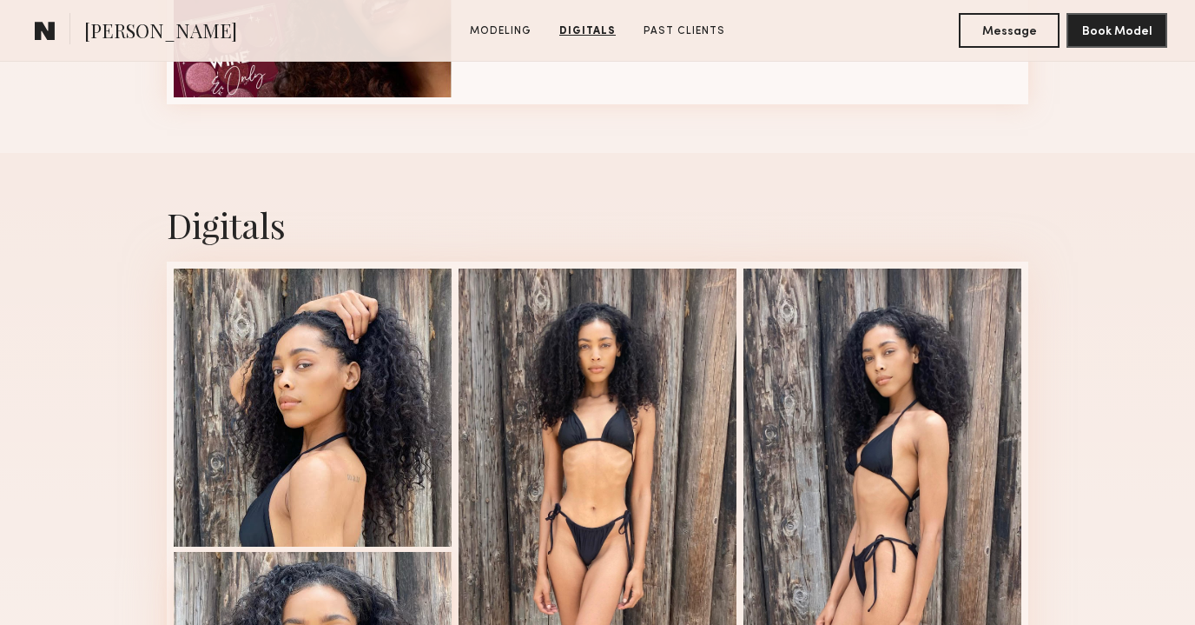
scroll to position [2618, 0]
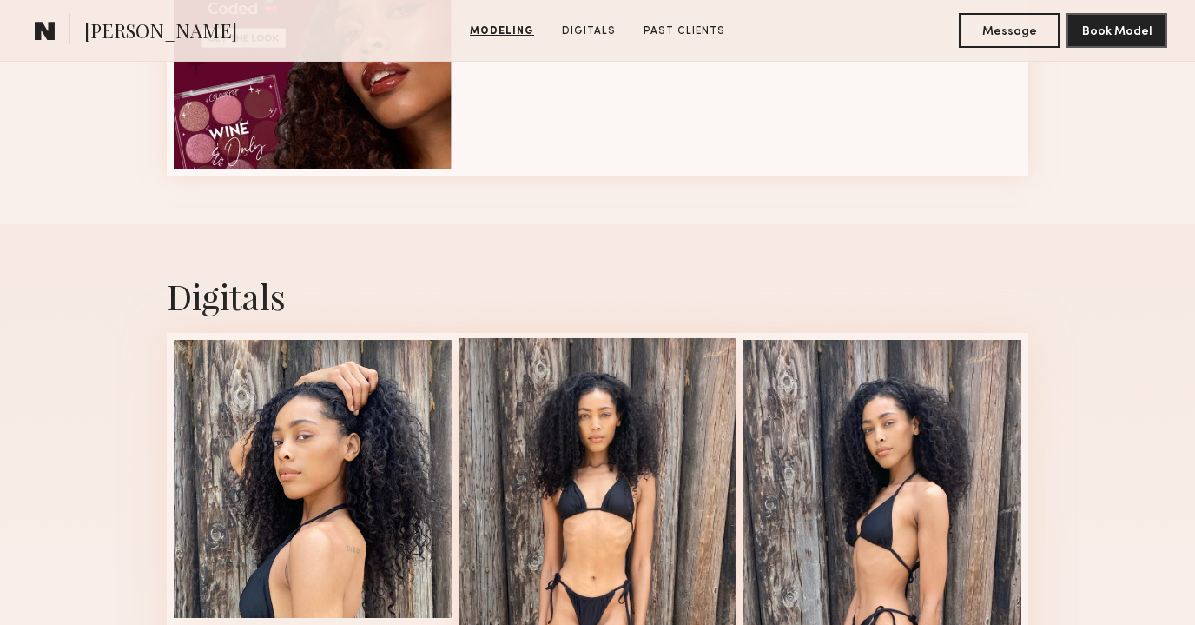
click at [572, 457] on div at bounding box center [598, 619] width 278 height 563
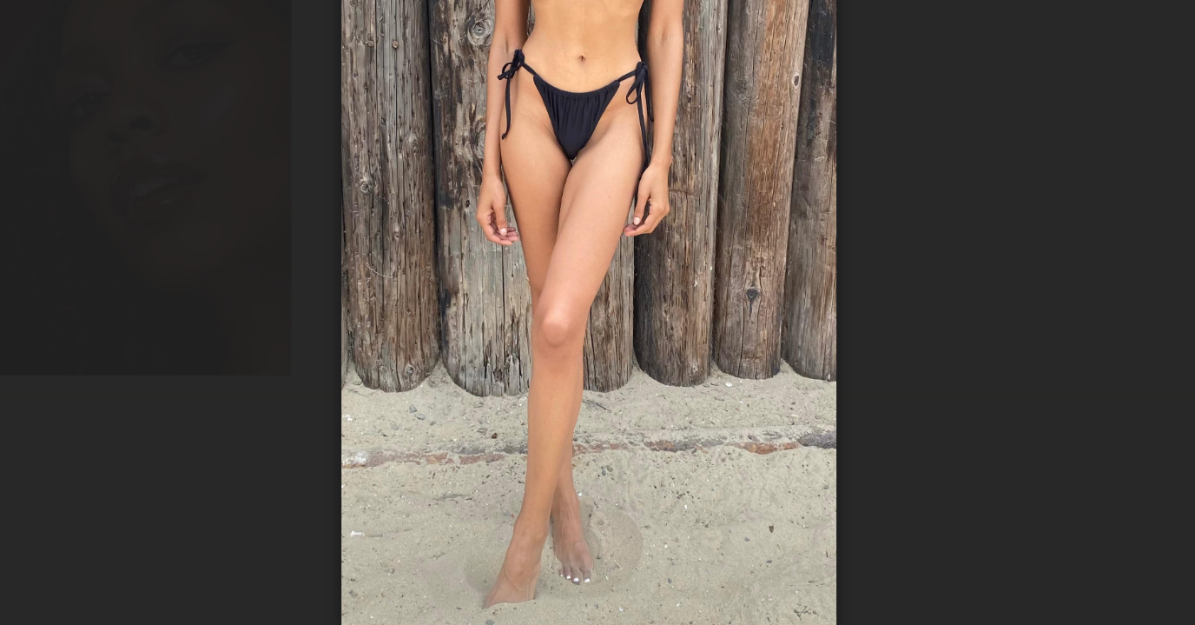
scroll to position [2168, 0]
